Goal: Communication & Community: Answer question/provide support

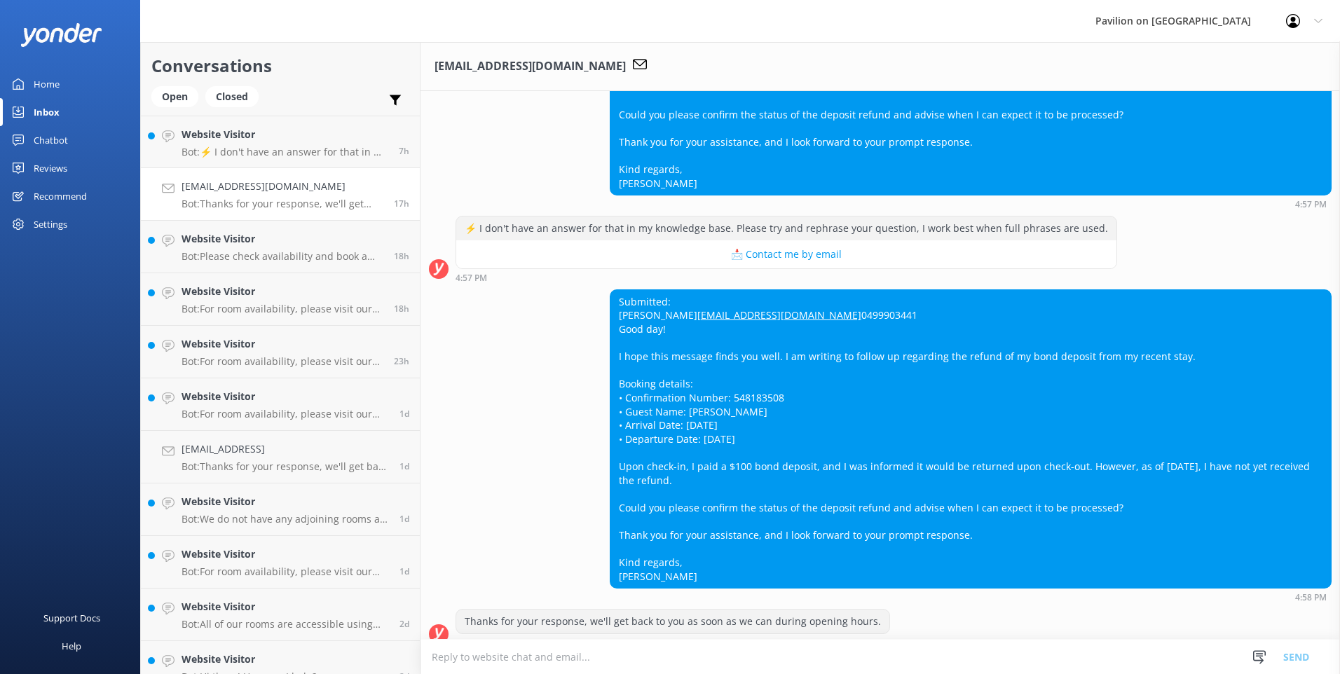
scroll to position [292, 0]
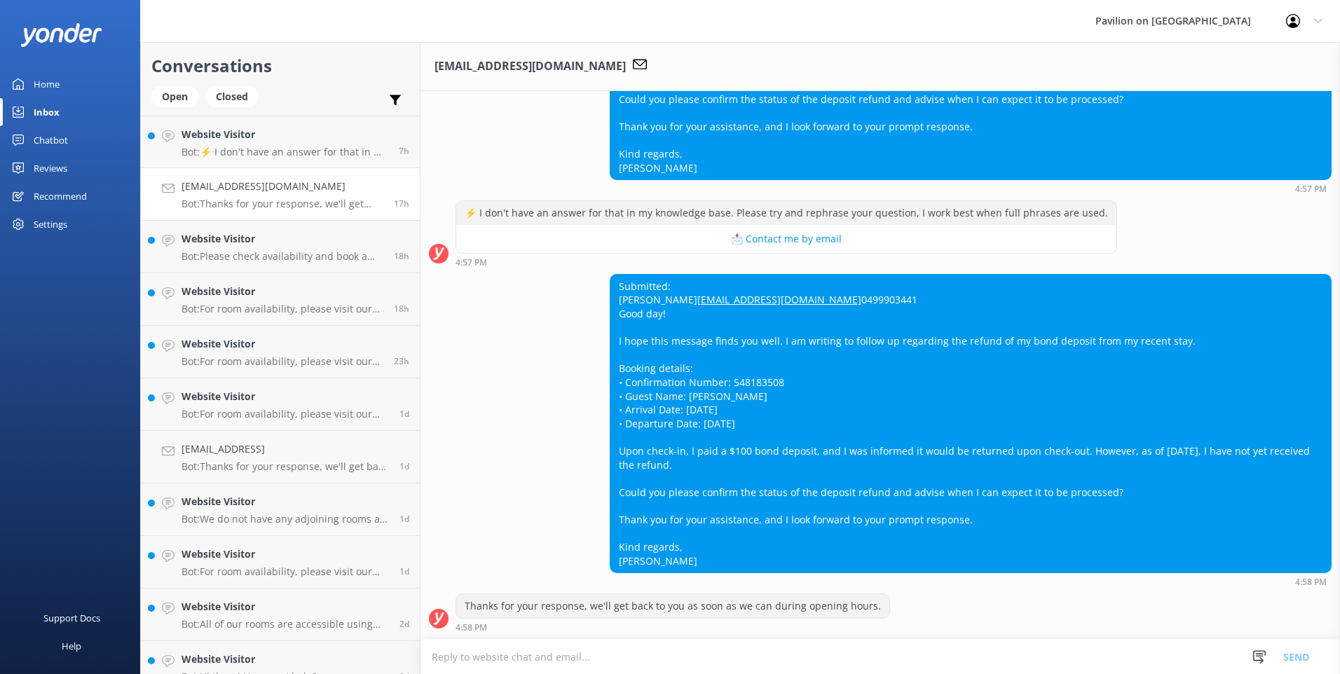
click at [864, 396] on div "Submitted: [PERSON_NAME] [EMAIL_ADDRESS][DOMAIN_NAME] 0499903441 Good day! I ho…" at bounding box center [970, 424] width 720 height 298
drag, startPoint x: 251, startPoint y: 629, endPoint x: 268, endPoint y: 624, distance: 18.4
click at [251, 629] on p "Bot: All of our rooms are accessible using the elevator, but please note that w…" at bounding box center [284, 624] width 207 height 13
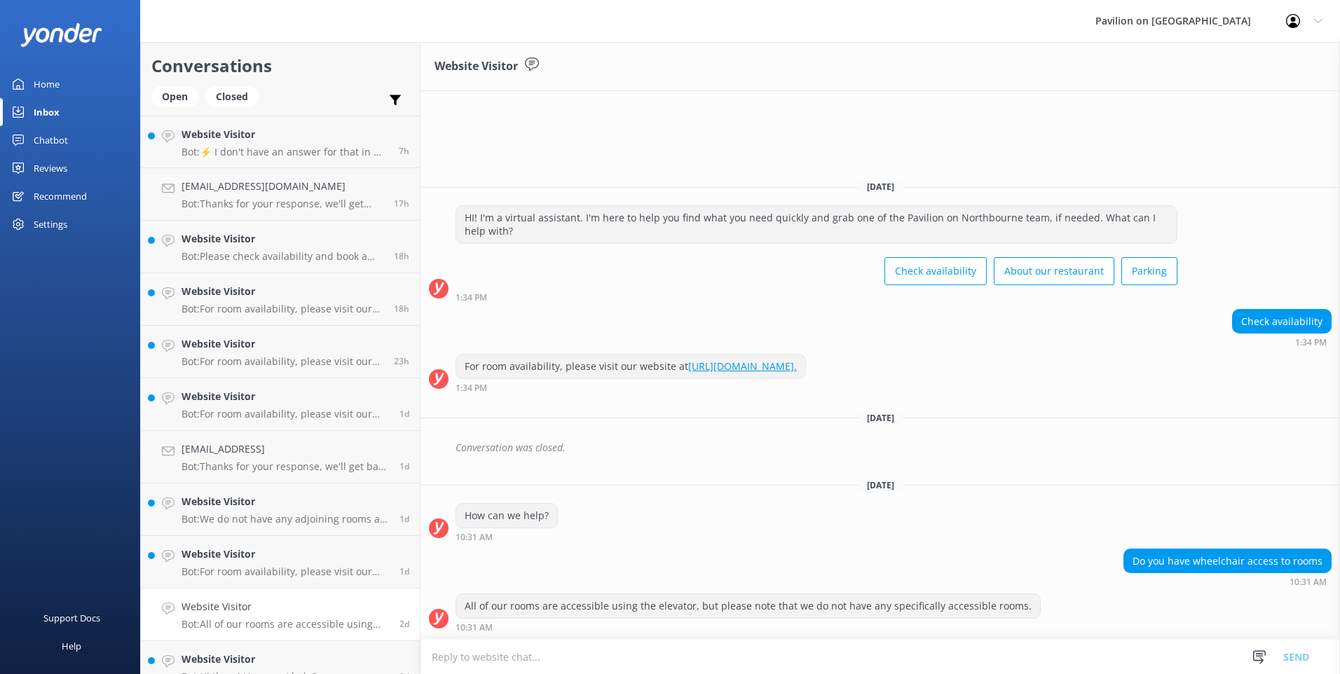
click at [803, 317] on div "Check availability 1:34 PM" at bounding box center [879, 328] width 919 height 39
click at [282, 139] on h4 "Website Visitor" at bounding box center [284, 134] width 207 height 15
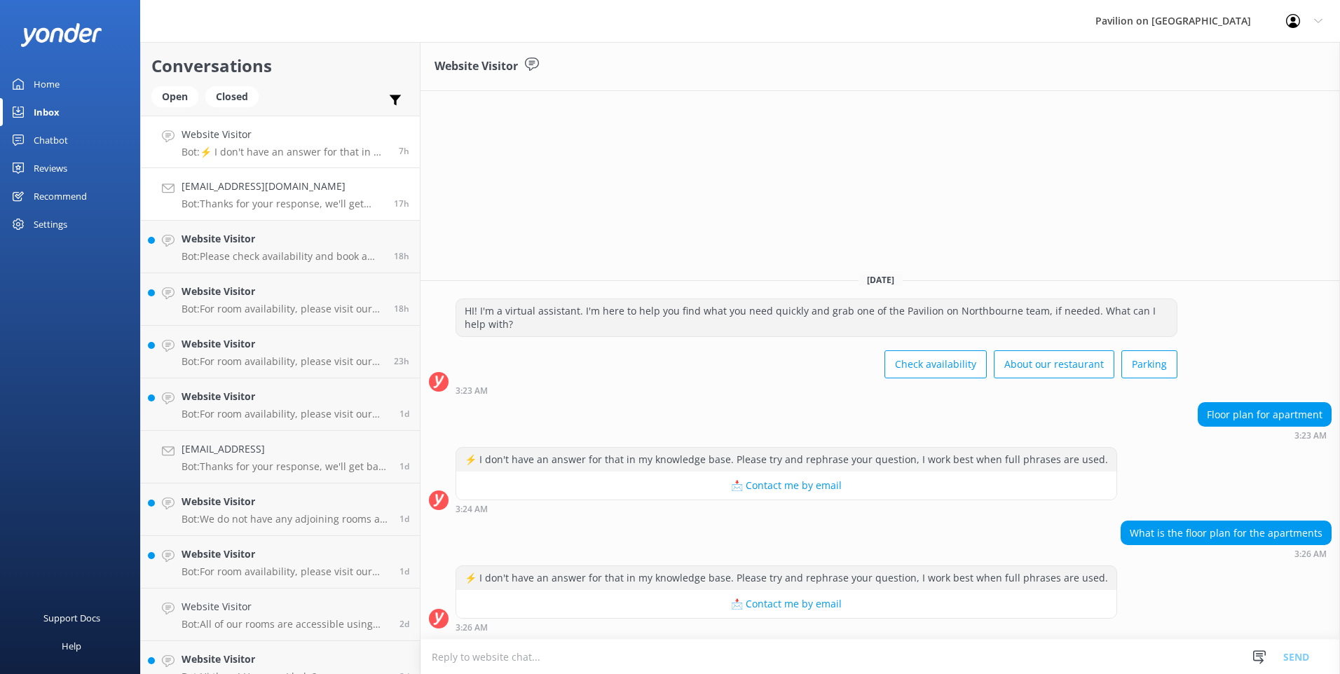
click at [261, 193] on h4 "[EMAIL_ADDRESS][DOMAIN_NAME]" at bounding box center [282, 186] width 202 height 15
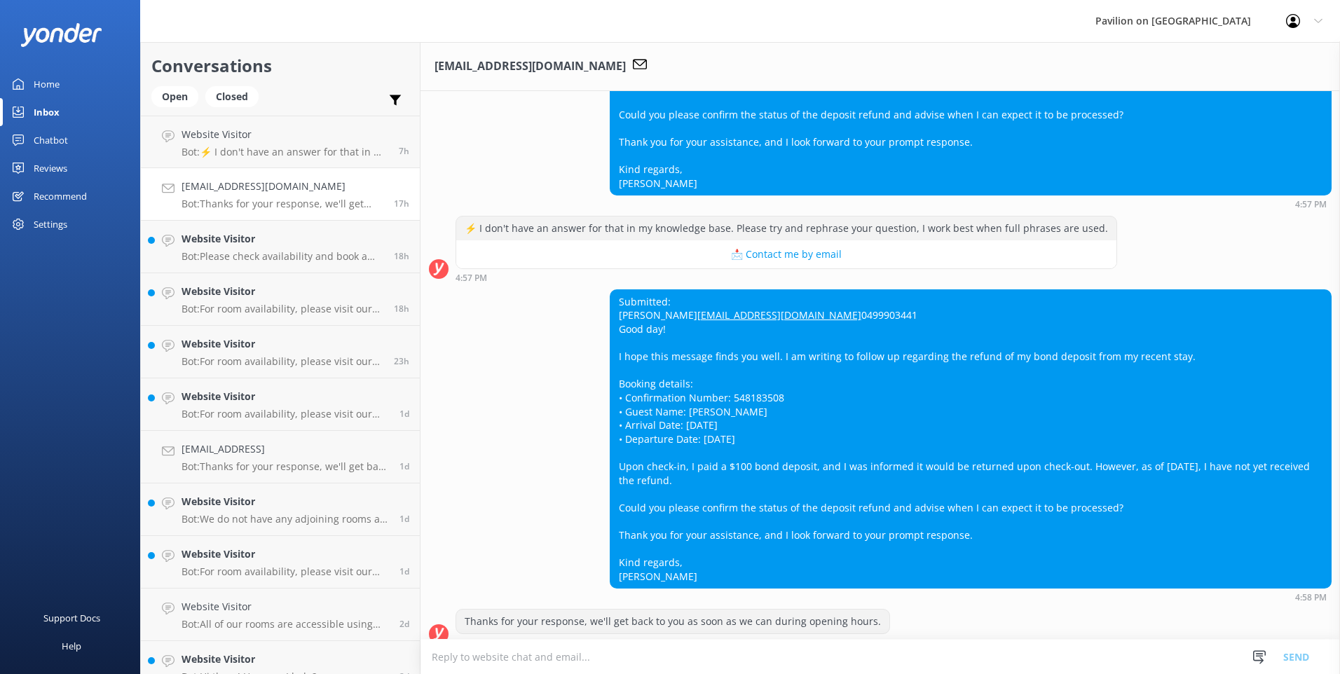
scroll to position [292, 0]
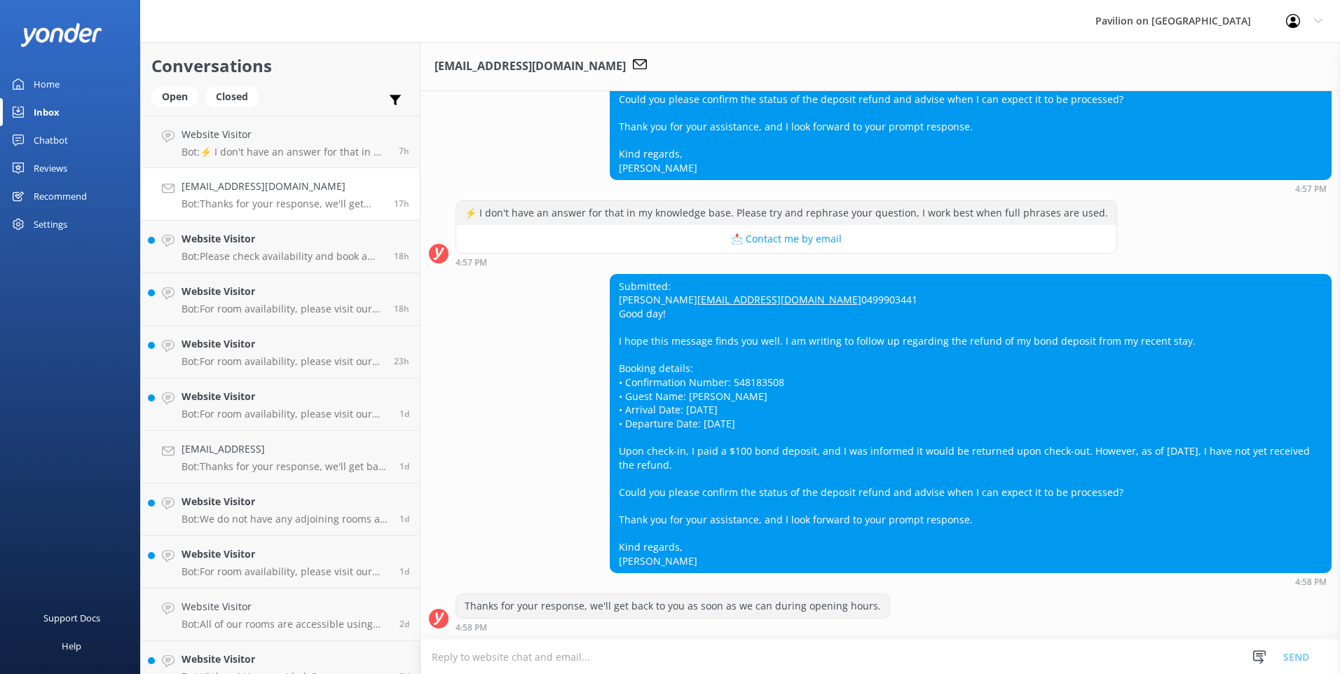
click at [569, 630] on div "4:58 PM" at bounding box center [672, 627] width 434 height 10
click at [900, 619] on div "Thanks for your response, we'll get back to you as soon as we can during openin…" at bounding box center [879, 612] width 919 height 39
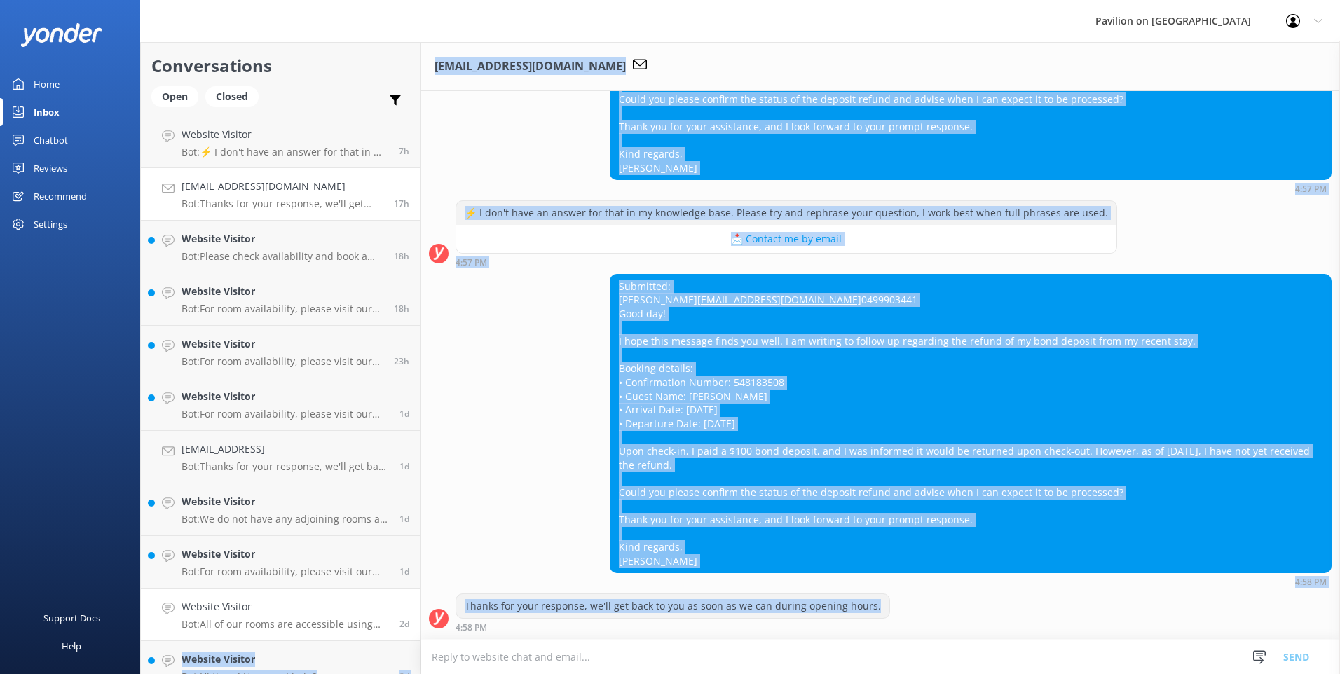
drag, startPoint x: 880, startPoint y: 605, endPoint x: 401, endPoint y: 613, distance: 479.3
click at [401, 613] on div "Conversations Open Closed Important Assigned to me Unassigned Website Visitor B…" at bounding box center [740, 358] width 1200 height 632
click at [870, 604] on div "Thanks for your response, we'll get back to you as soon as we can during openin…" at bounding box center [672, 606] width 433 height 24
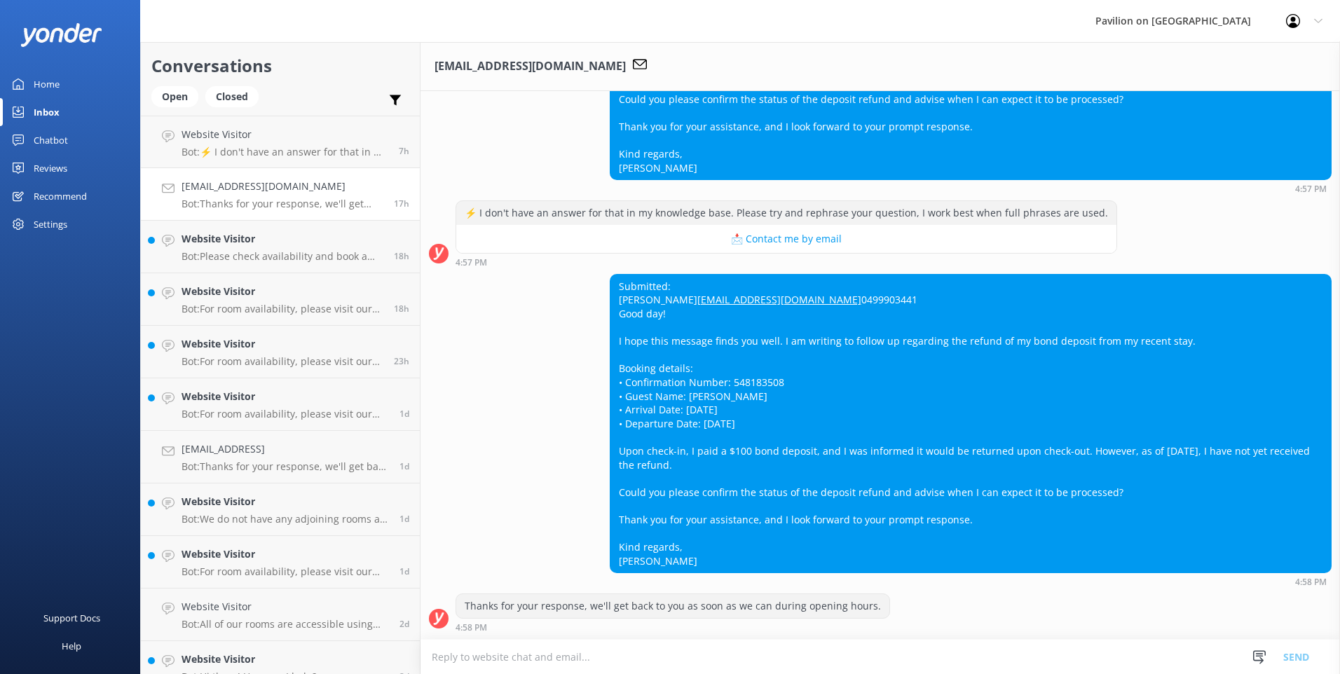
click at [877, 607] on div "Thanks for your response, we'll get back to you as soon as we can during openin…" at bounding box center [879, 612] width 919 height 39
drag, startPoint x: 857, startPoint y: 607, endPoint x: 448, endPoint y: 610, distance: 408.5
click at [448, 610] on div "Thanks for your response, we'll get back to you as soon as we can during openin…" at bounding box center [879, 612] width 919 height 39
drag, startPoint x: 448, startPoint y: 610, endPoint x: 555, endPoint y: 657, distance: 116.1
click at [555, 657] on textarea at bounding box center [879, 657] width 919 height 34
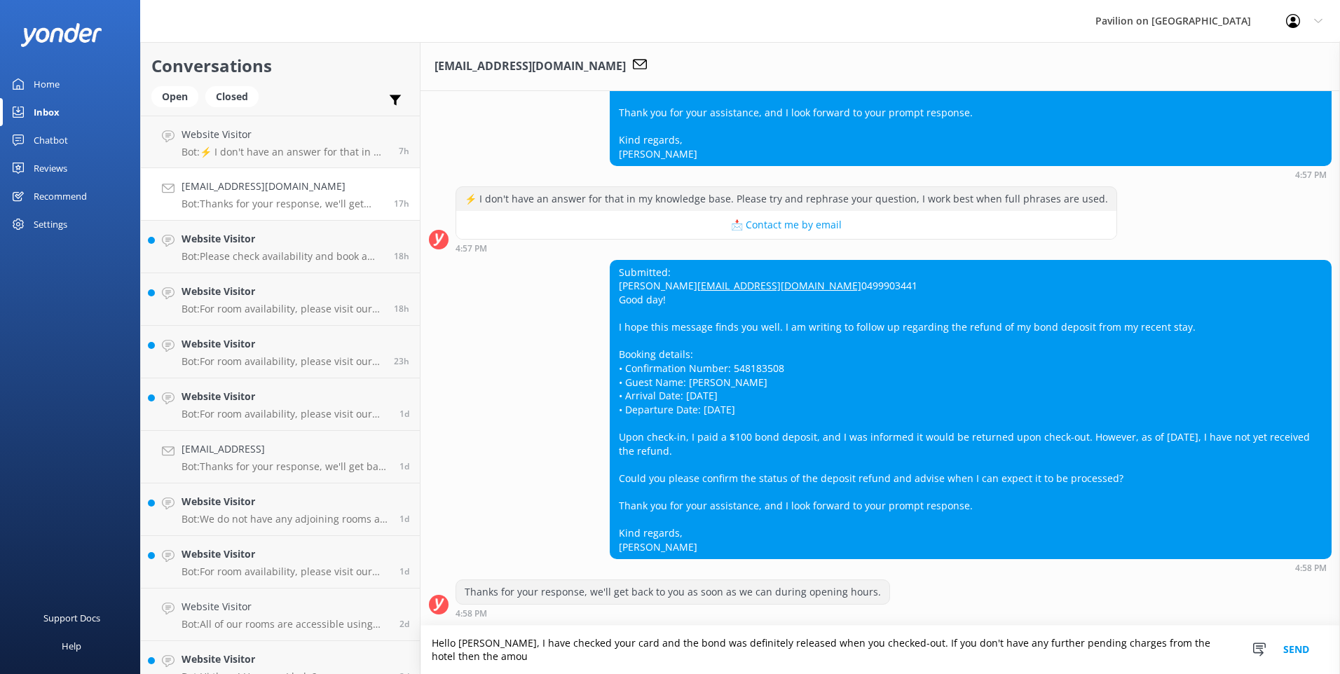
scroll to position [306, 0]
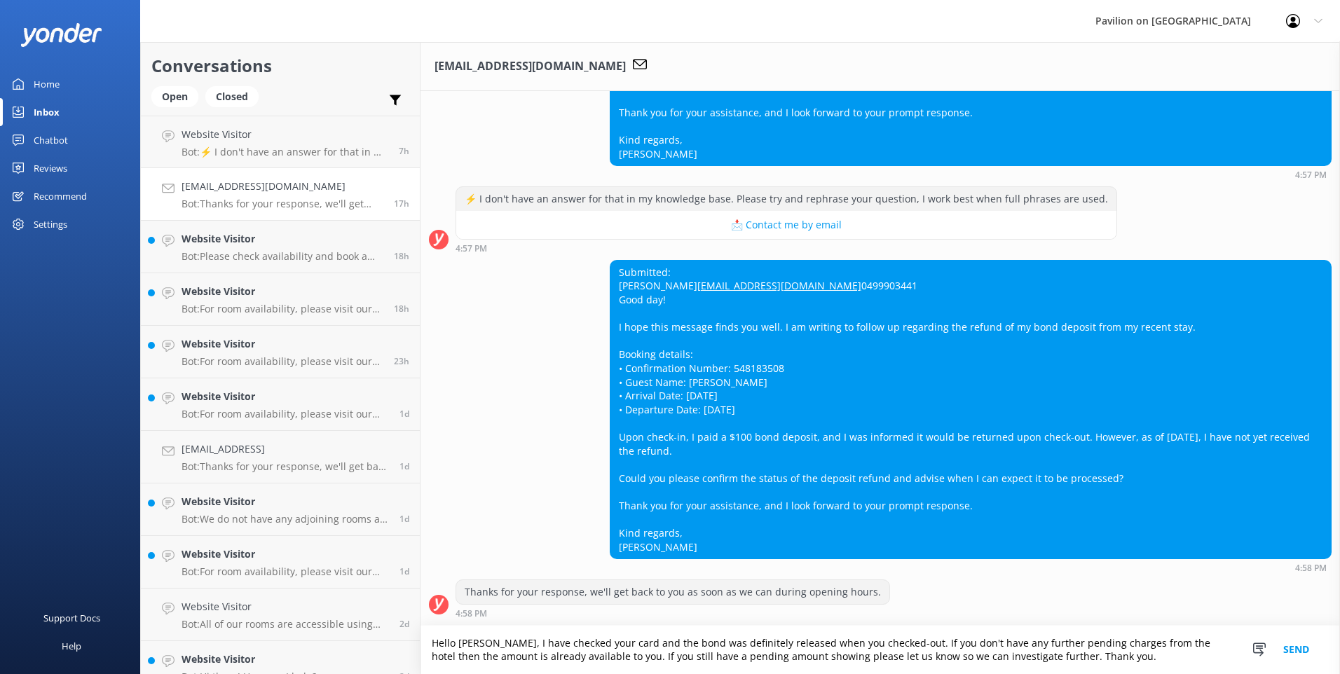
type textarea "Hello [PERSON_NAME], I have checked your card and the bond was definitely relea…"
click at [1288, 647] on button "Send" at bounding box center [1296, 650] width 53 height 48
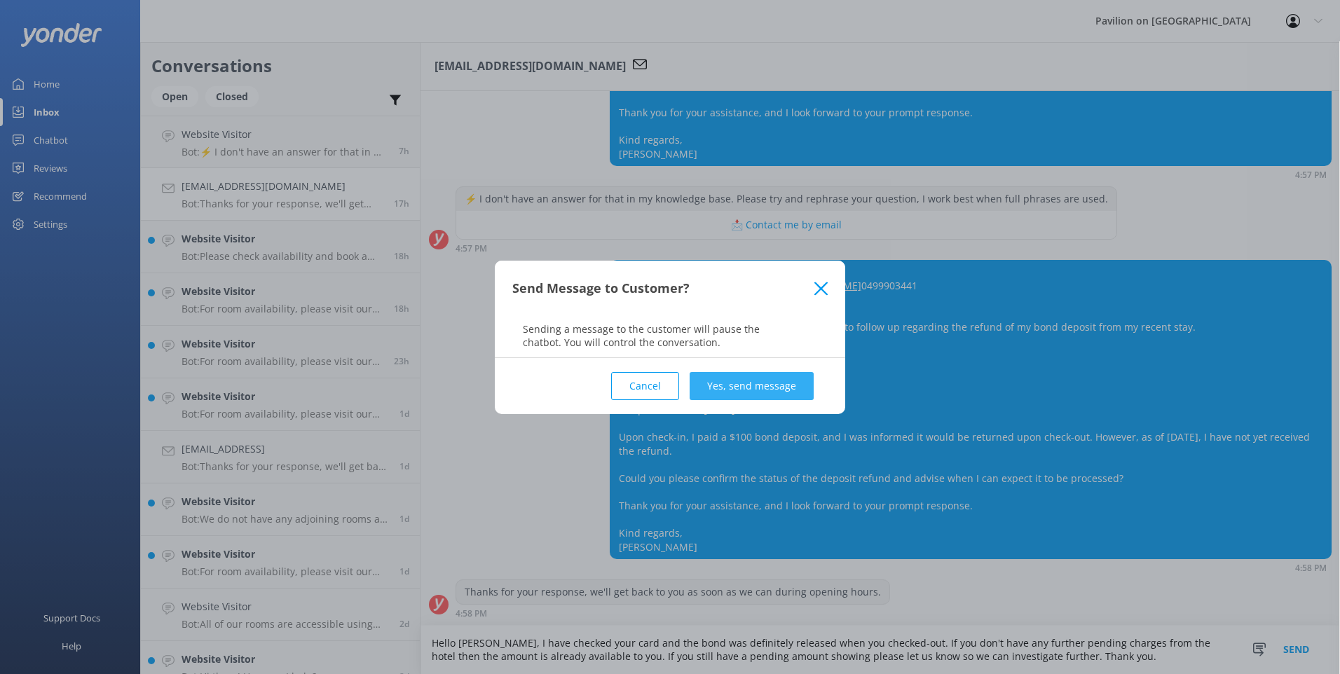
click at [763, 389] on button "Yes, send message" at bounding box center [751, 386] width 124 height 28
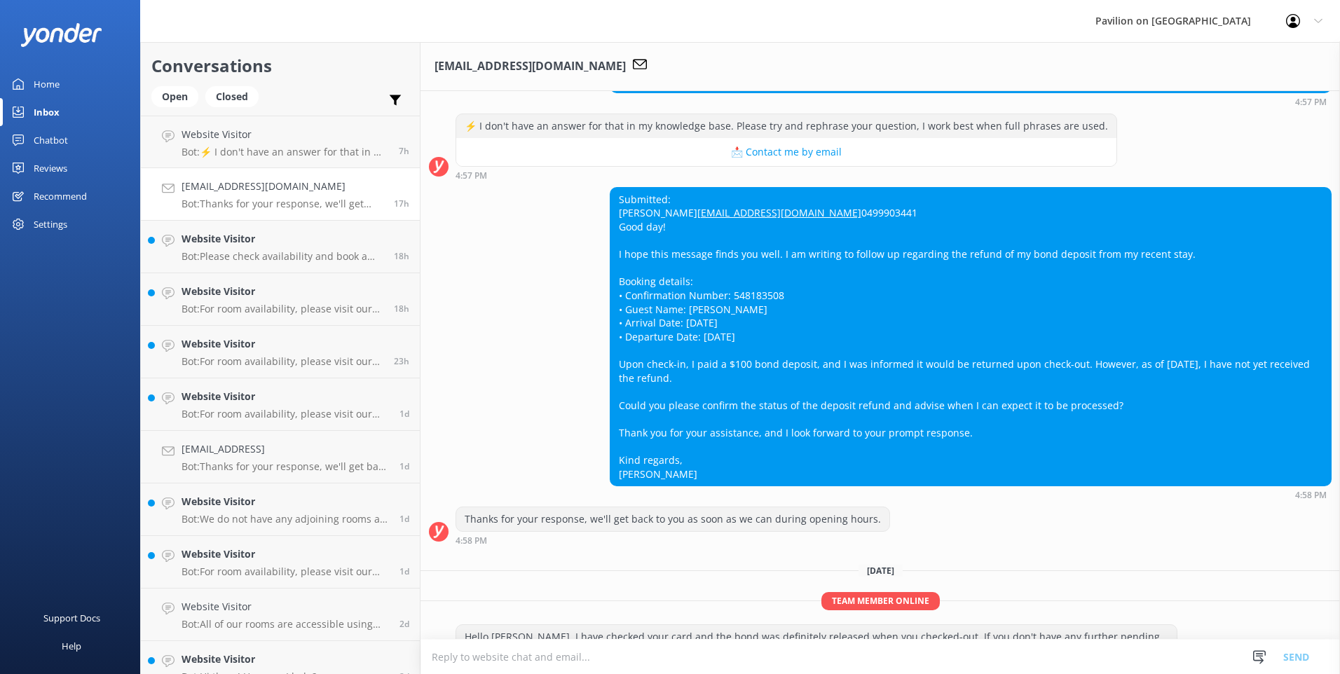
scroll to position [437, 0]
